Goal: Information Seeking & Learning: Learn about a topic

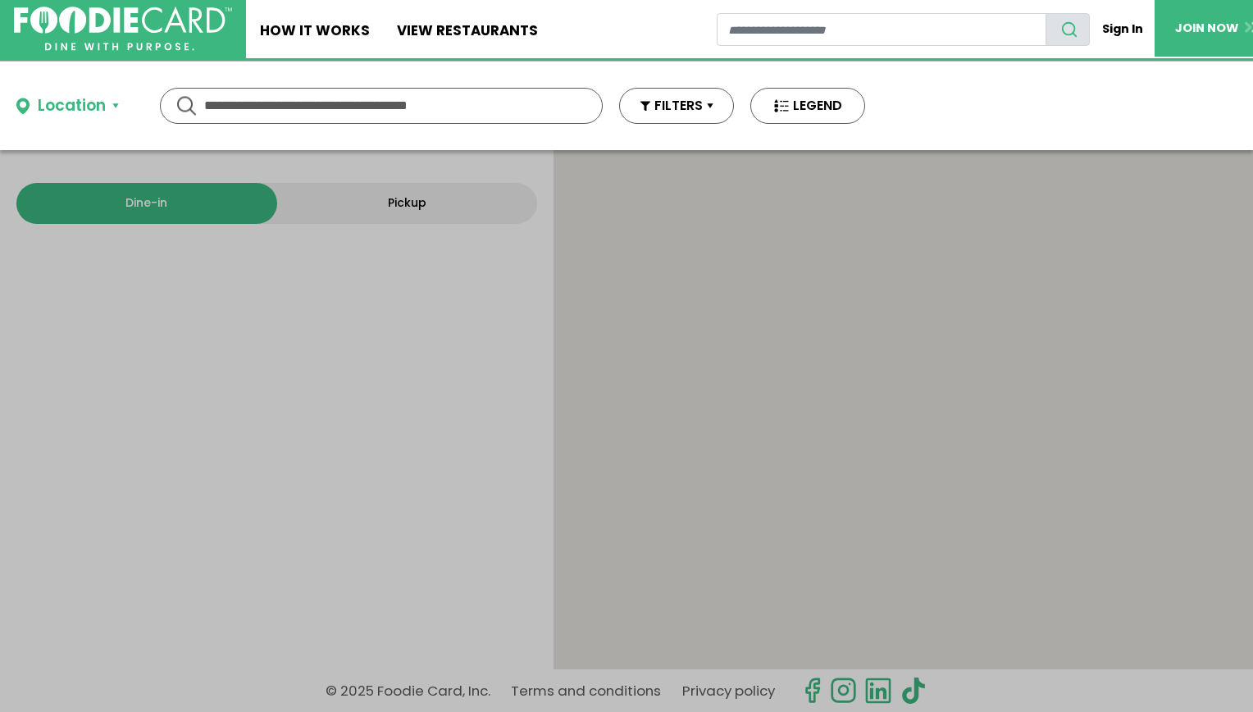
click at [242, 113] on input "text" at bounding box center [381, 106] width 354 height 34
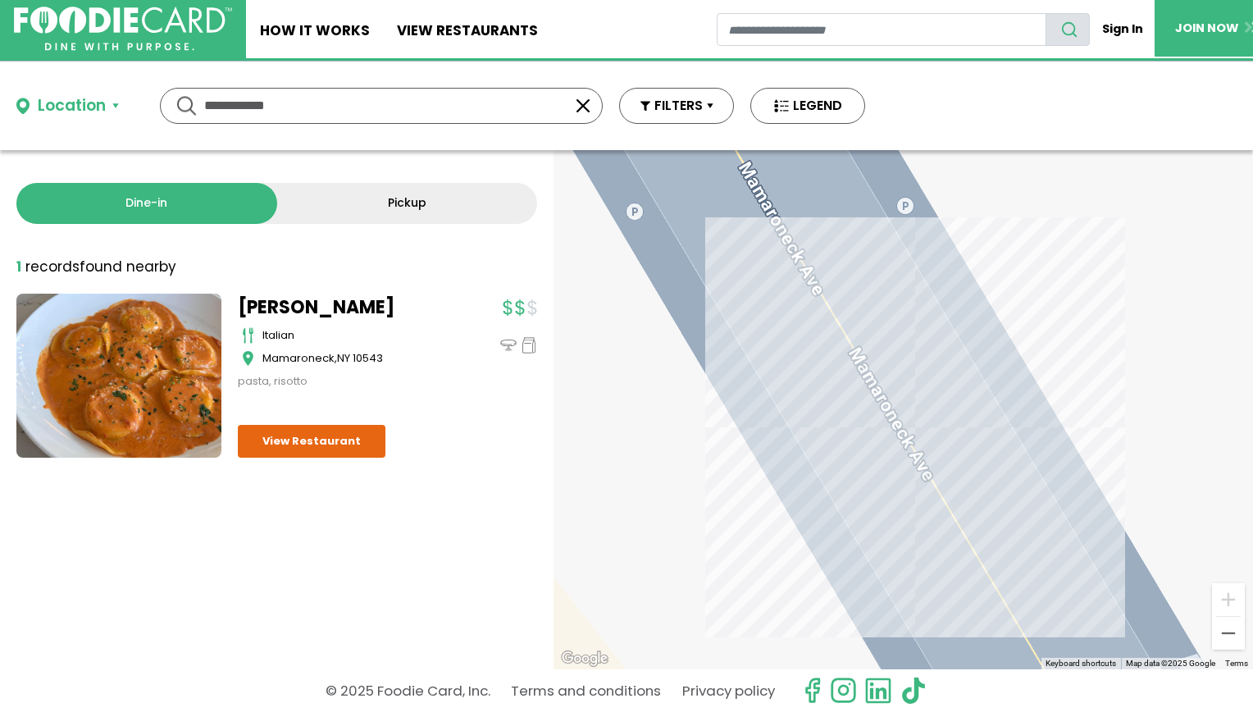
click at [255, 299] on link "[PERSON_NAME]" at bounding box center [340, 307] width 205 height 27
click at [339, 122] on div "Location Use my current location Search by Region New York 1990 restaurants New…" at bounding box center [441, 106] width 882 height 89
click at [335, 121] on input "**********" at bounding box center [381, 106] width 354 height 34
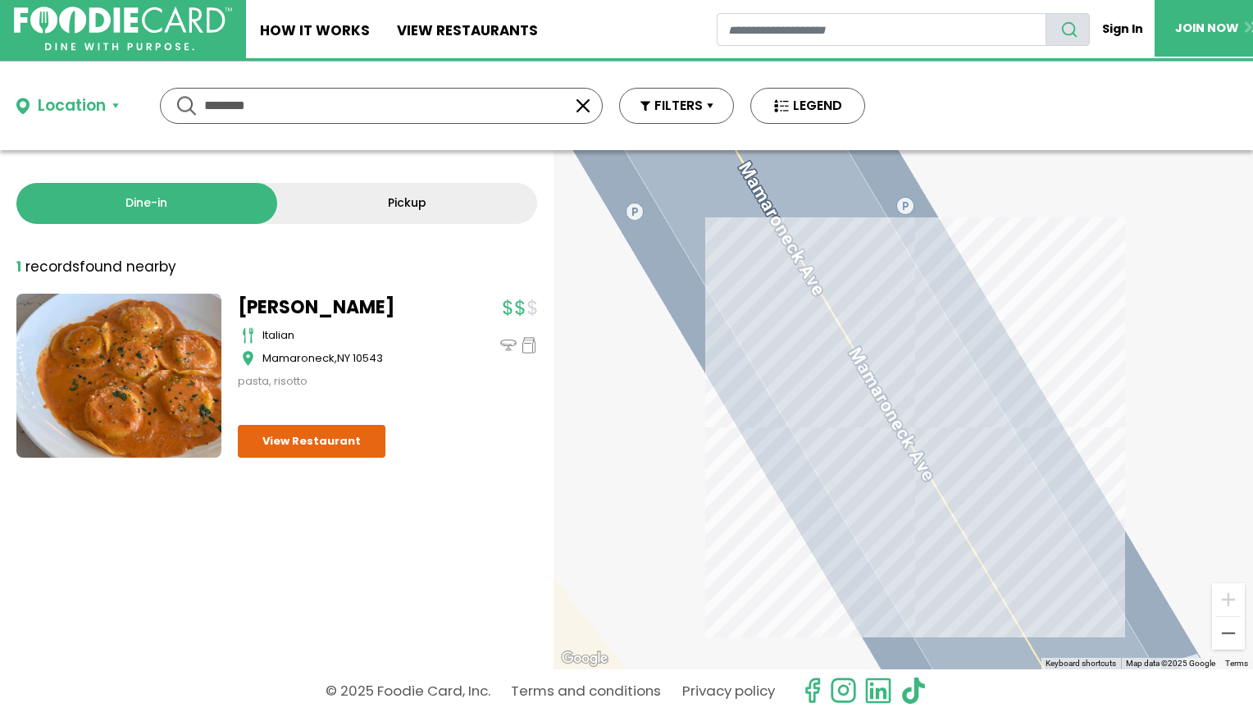
type input "********"
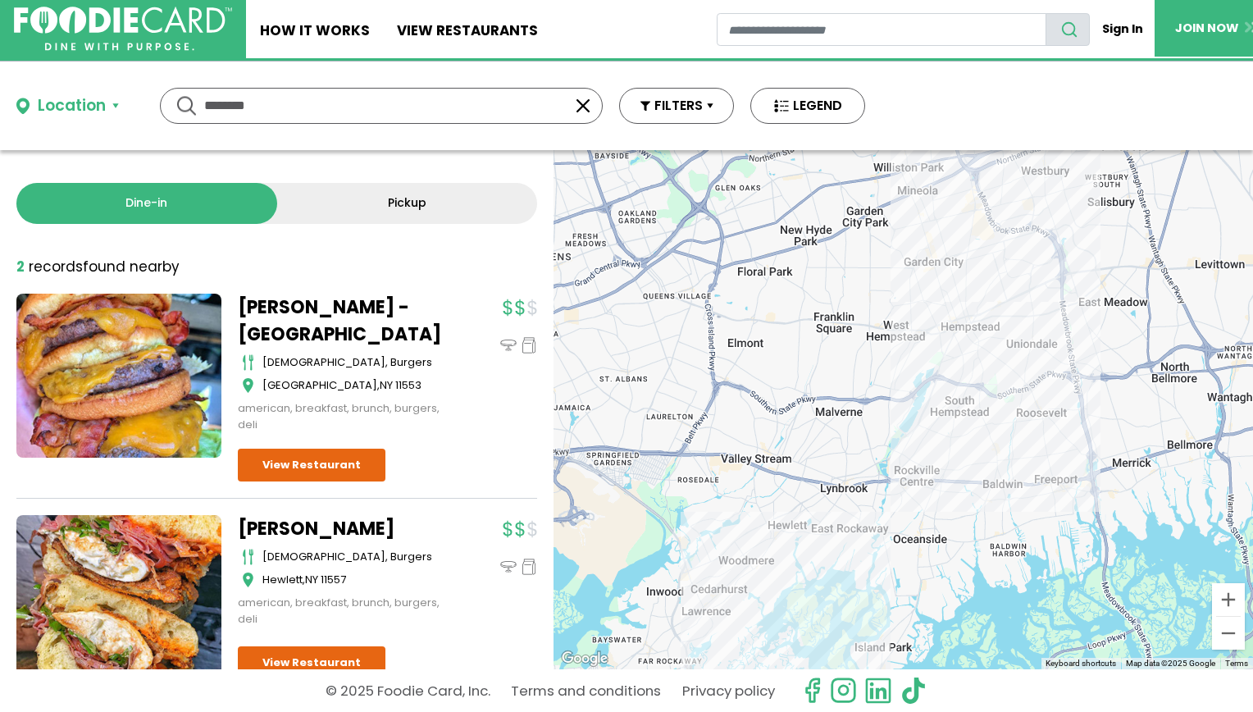
scroll to position [43, 0]
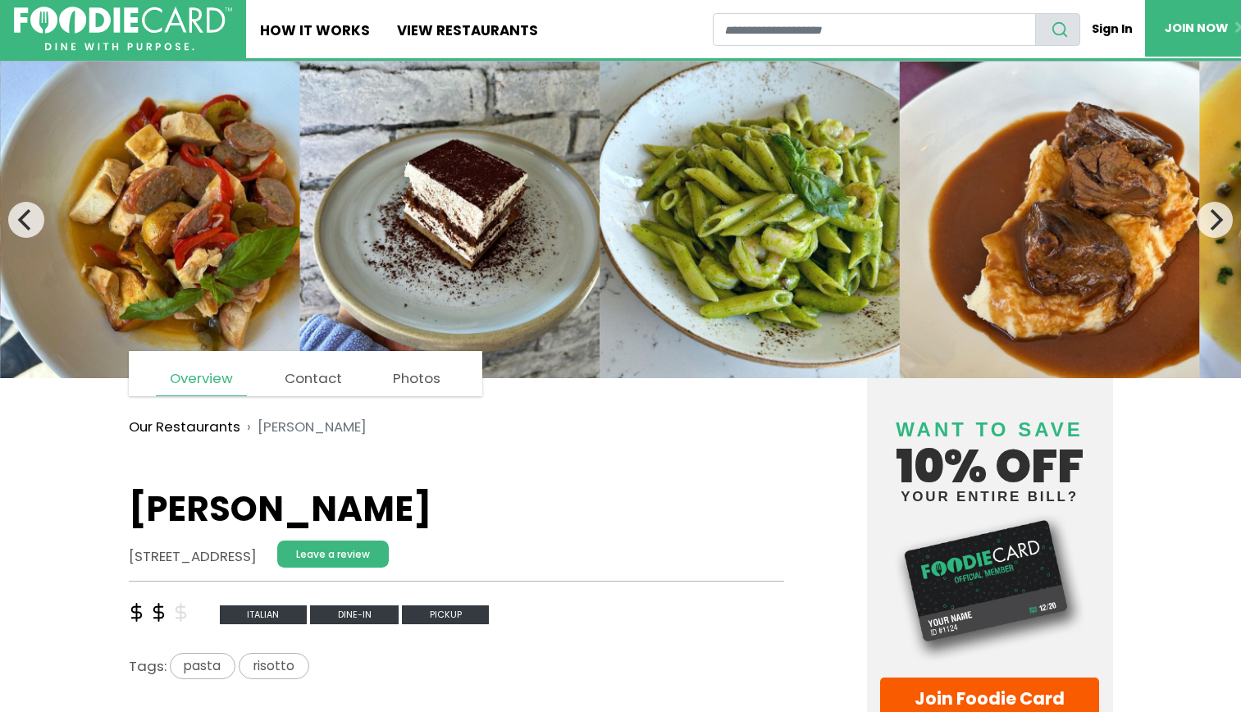
scroll to position [344, 0]
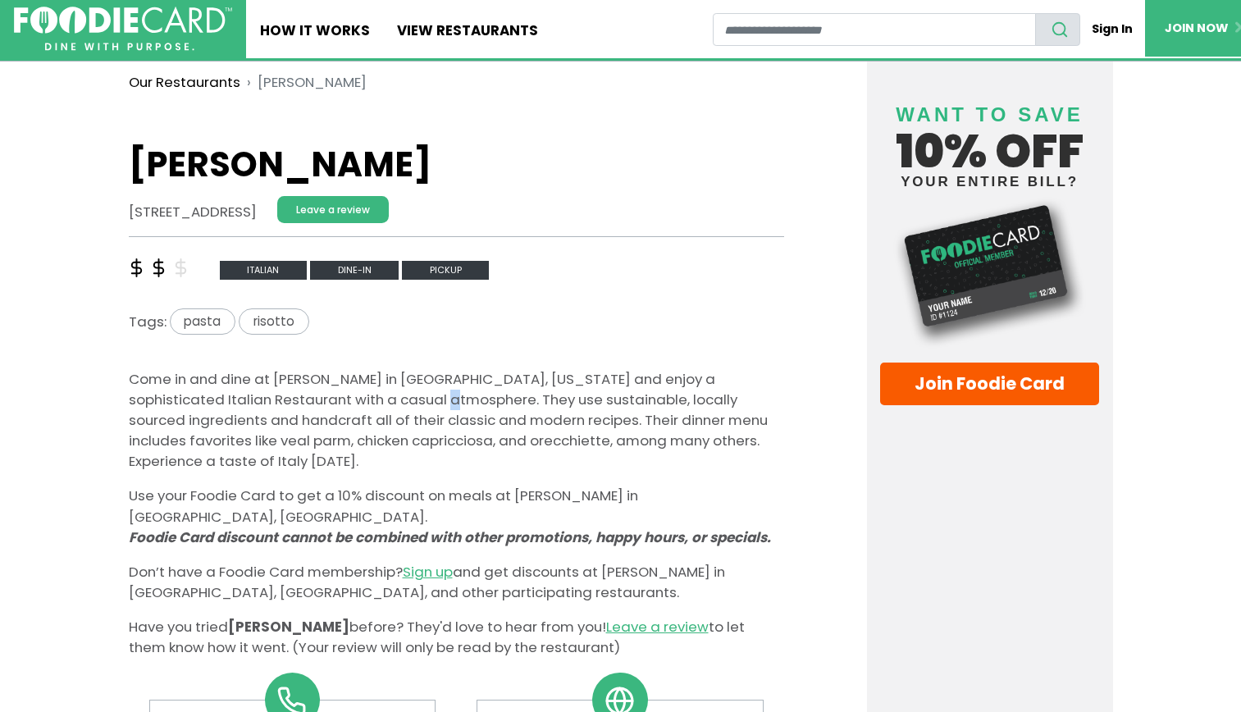
click at [390, 395] on p "Come in and dine at [PERSON_NAME] in [GEOGRAPHIC_DATA], [US_STATE] and enjoy a …" at bounding box center [456, 420] width 655 height 103
click at [396, 399] on p "Come in and dine at [PERSON_NAME] in [GEOGRAPHIC_DATA], [US_STATE] and enjoy a …" at bounding box center [456, 420] width 655 height 103
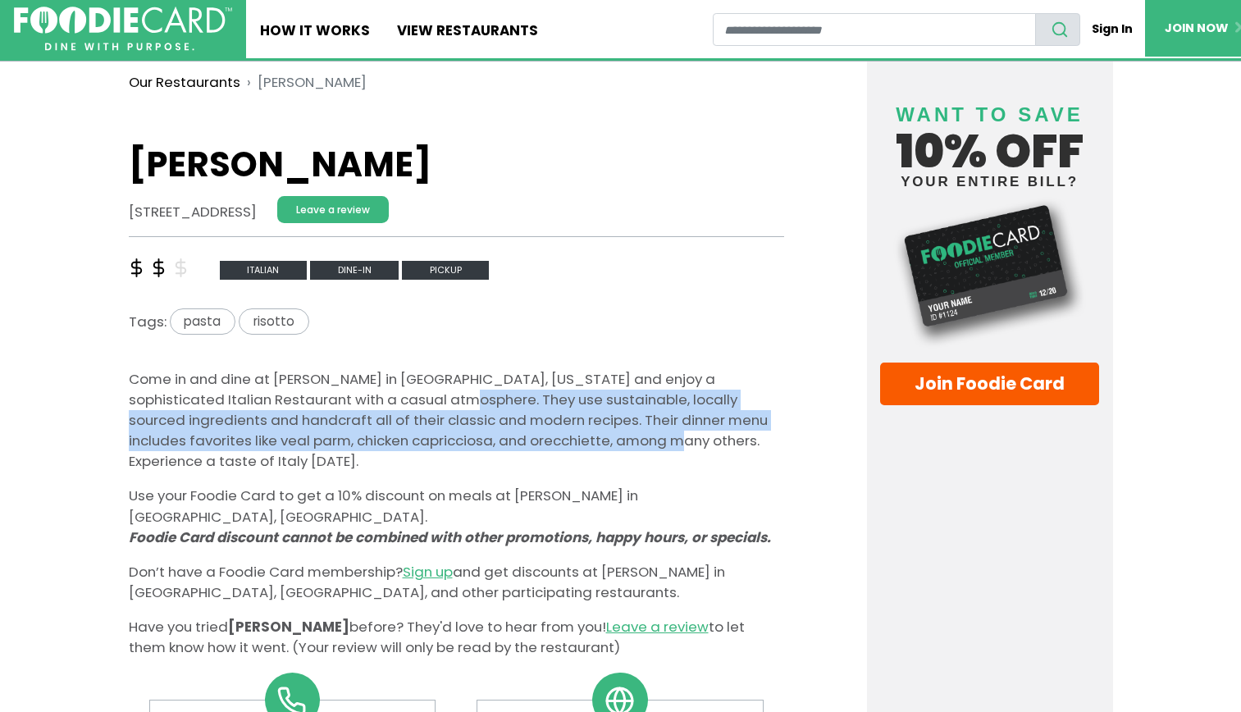
drag, startPoint x: 399, startPoint y: 400, endPoint x: 575, endPoint y: 431, distance: 178.9
click at [575, 431] on p "Come in and dine at [PERSON_NAME] in [GEOGRAPHIC_DATA], [US_STATE] and enjoy a …" at bounding box center [456, 420] width 655 height 103
drag, startPoint x: 581, startPoint y: 439, endPoint x: 381, endPoint y: 392, distance: 204.7
click at [381, 392] on p "Come in and dine at [PERSON_NAME] in [GEOGRAPHIC_DATA], [US_STATE] and enjoy a …" at bounding box center [456, 420] width 655 height 103
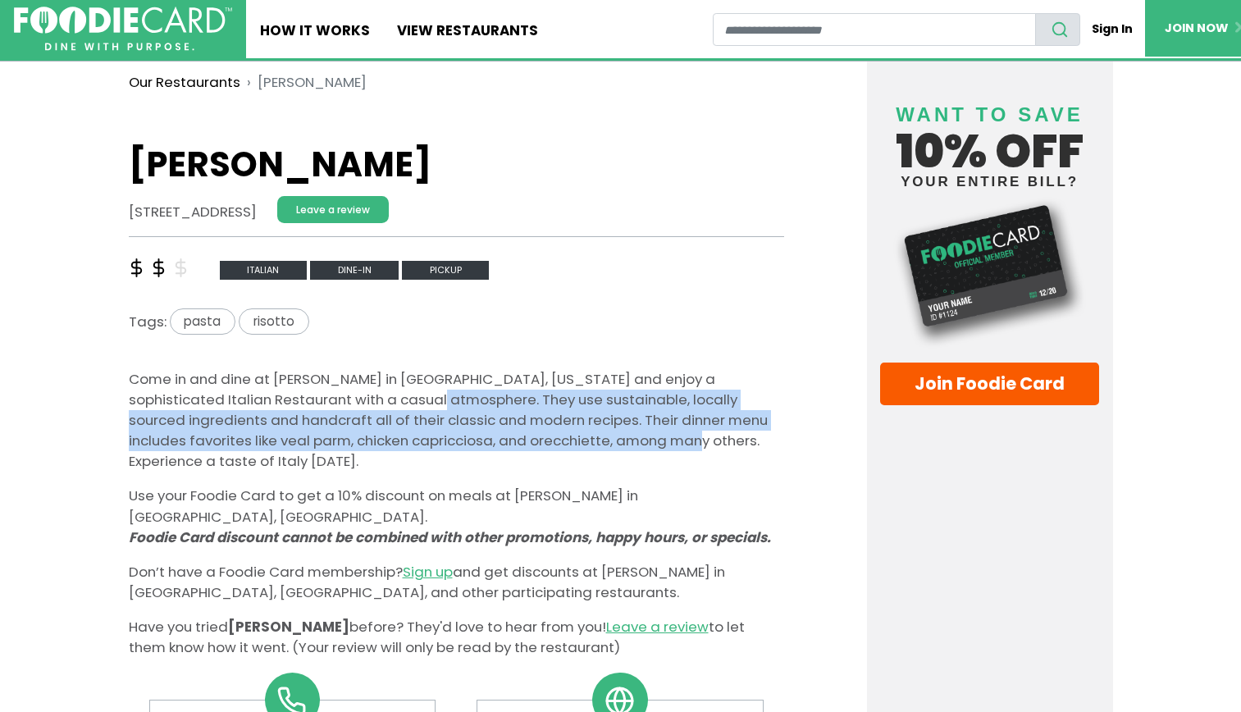
copy p "e. They use sustainable, locally sourced ingredients and handcraft all of their…"
click at [456, 420] on p "Come in and dine at [PERSON_NAME] in [GEOGRAPHIC_DATA], [US_STATE] and enjoy a …" at bounding box center [456, 420] width 655 height 103
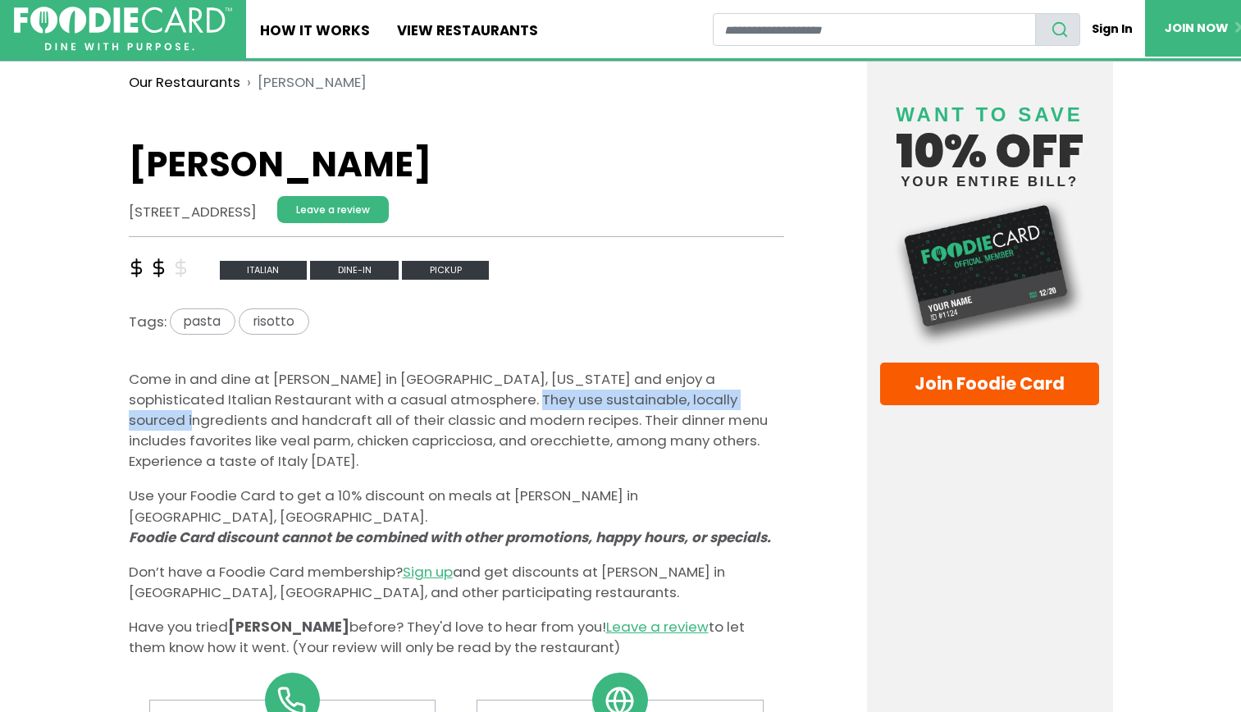
drag, startPoint x: 463, startPoint y: 399, endPoint x: 728, endPoint y: 401, distance: 265.7
click at [728, 401] on p "Come in and dine at [PERSON_NAME] in [GEOGRAPHIC_DATA], [US_STATE] and enjoy a …" at bounding box center [456, 420] width 655 height 103
copy p "ustainable, locally sourced ingredients"
